Goal: Navigation & Orientation: Find specific page/section

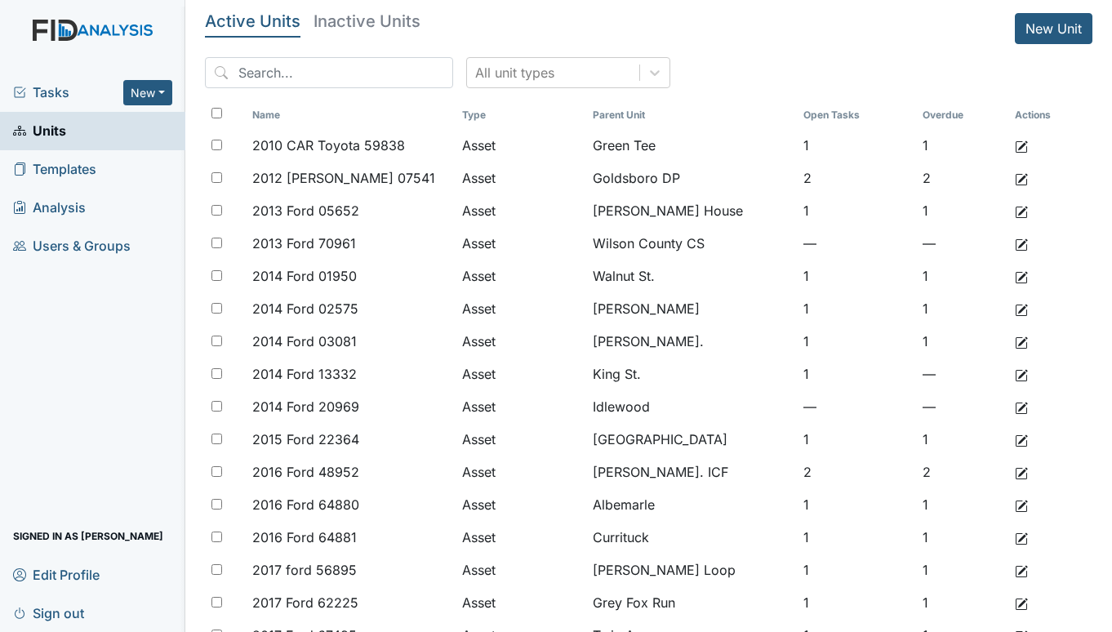
click at [45, 91] on span "Tasks" at bounding box center [68, 92] width 110 height 20
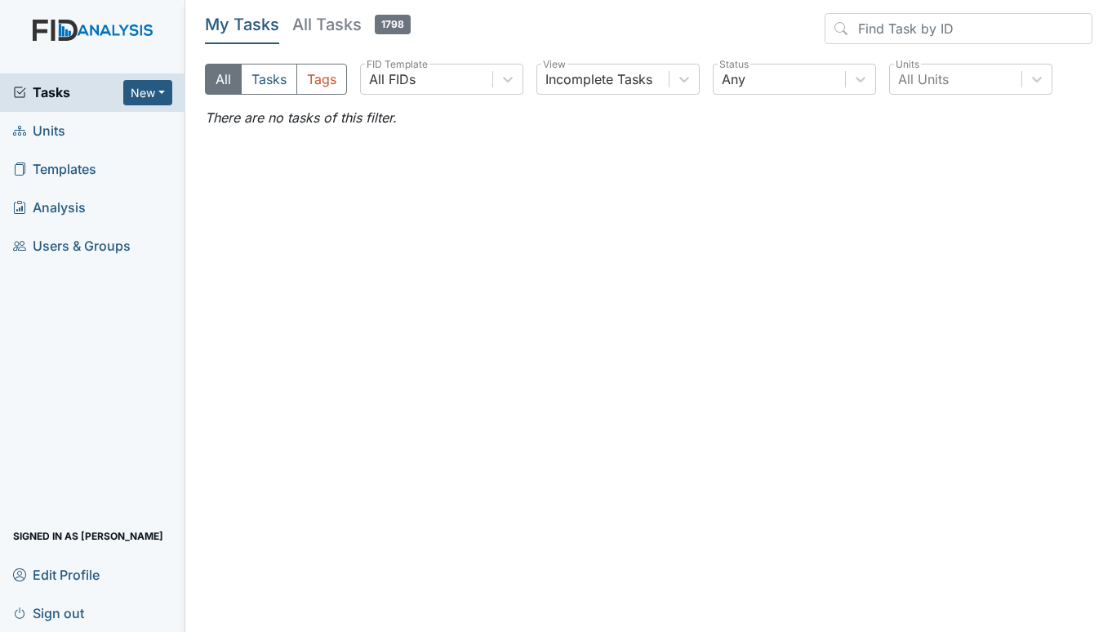
click at [48, 123] on span "Units" at bounding box center [39, 130] width 52 height 25
